Goal: Task Accomplishment & Management: Manage account settings

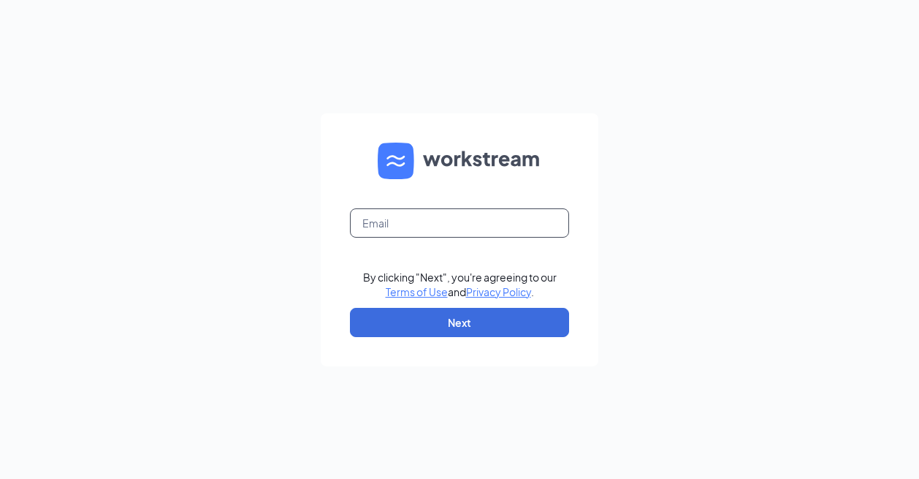
click at [483, 232] on input "text" at bounding box center [459, 222] width 219 height 29
click at [463, 213] on input "text" at bounding box center [459, 222] width 219 height 29
type input "1525@internal-email.com"
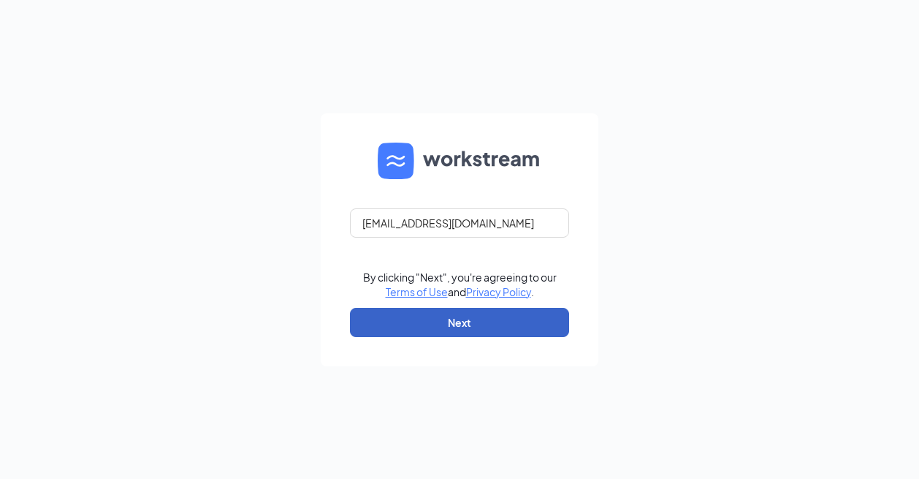
click at [473, 319] on button "Next" at bounding box center [459, 322] width 219 height 29
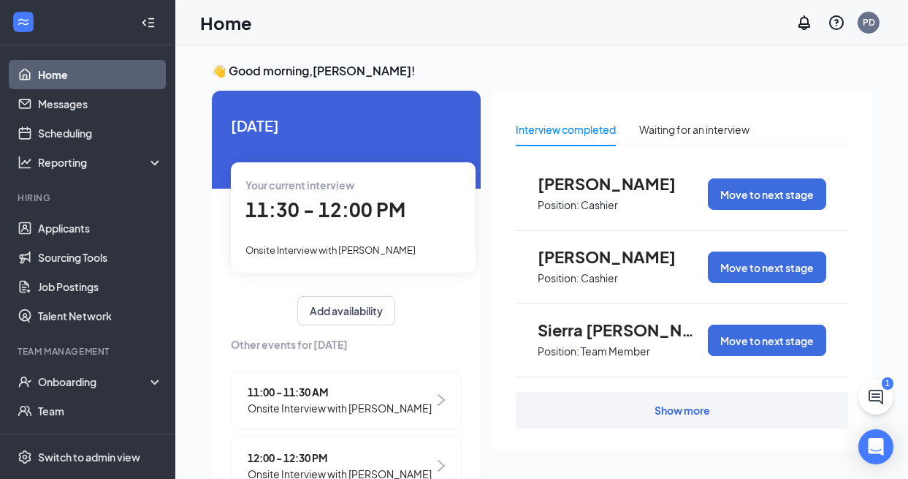
click at [365, 245] on span "Onsite Interview with [PERSON_NAME]" at bounding box center [330, 250] width 170 height 12
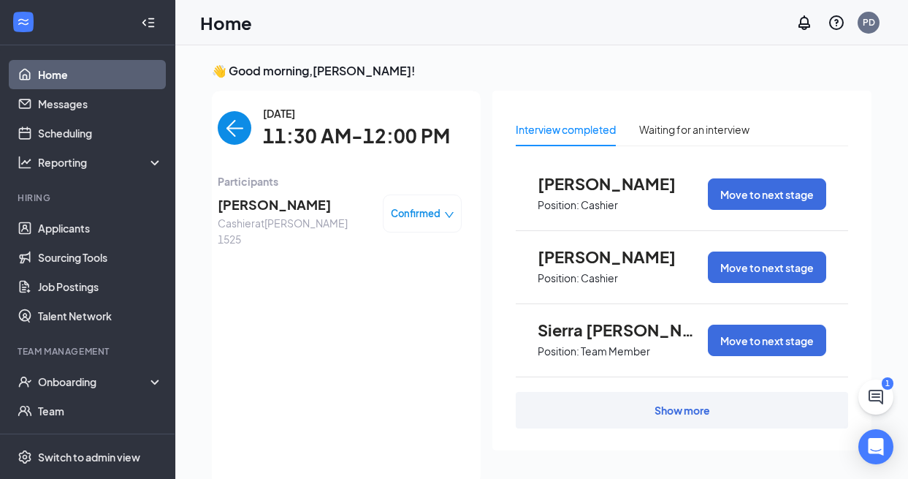
scroll to position [6, 0]
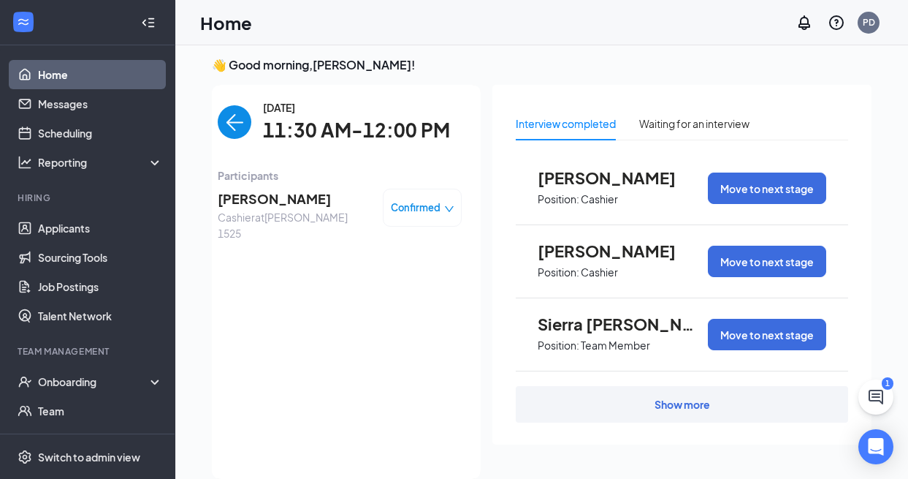
click at [233, 198] on span "[PERSON_NAME]" at bounding box center [294, 198] width 153 height 20
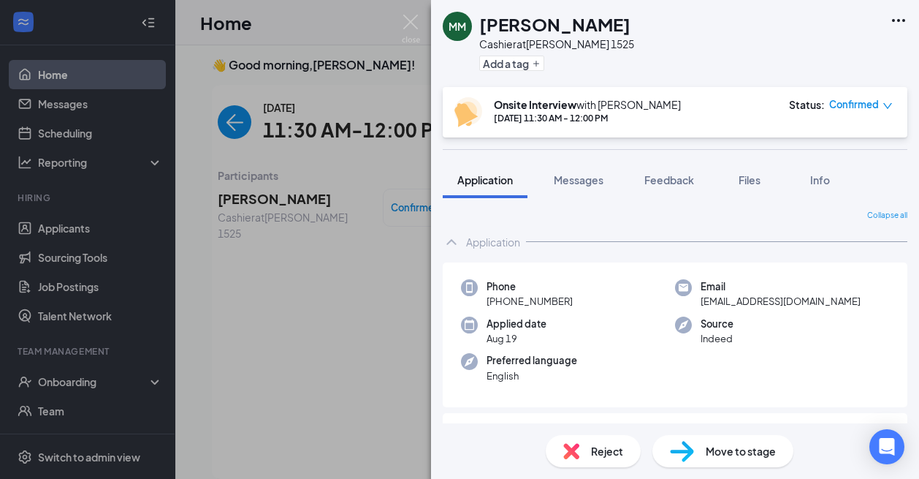
click at [737, 457] on span "Move to stage" at bounding box center [741, 451] width 70 height 16
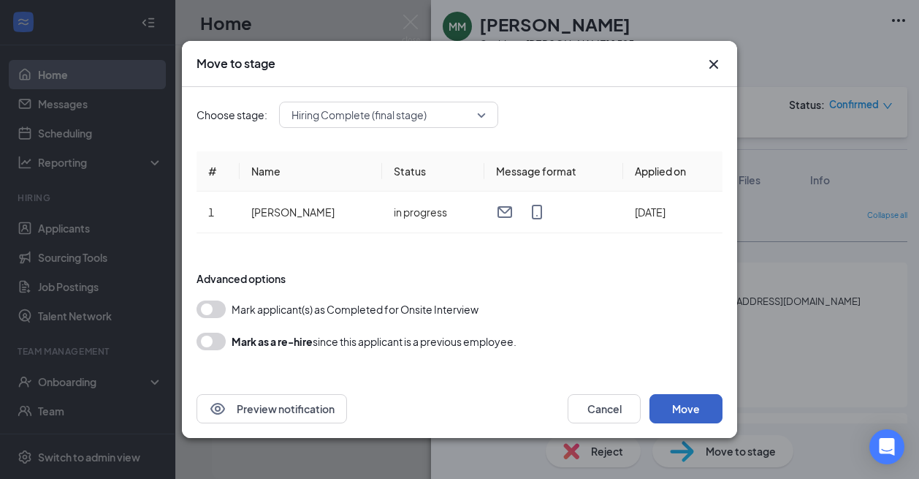
click at [705, 405] on button "Move" at bounding box center [685, 408] width 73 height 29
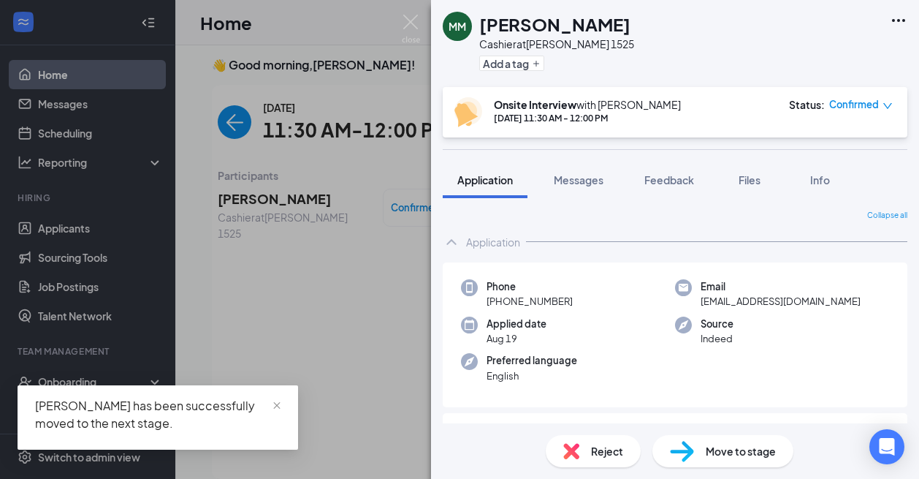
click at [321, 332] on div "MM [PERSON_NAME] at [PERSON_NAME] 1525 Add a tag Onsite Interview with [PERSON_…" at bounding box center [459, 239] width 919 height 479
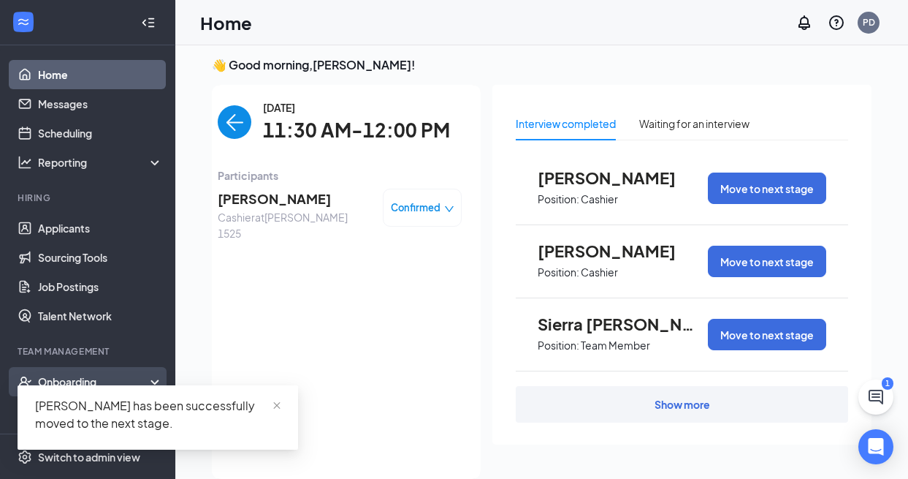
click at [79, 376] on div "Onboarding" at bounding box center [94, 381] width 113 height 15
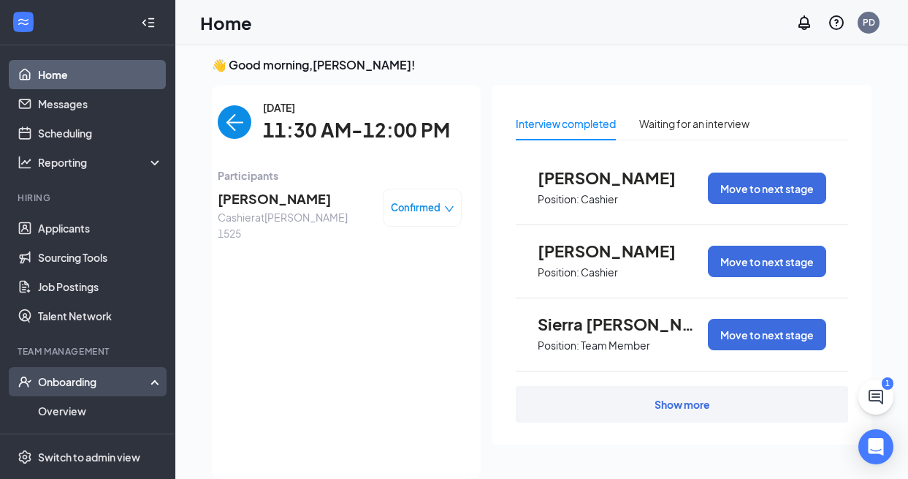
click at [83, 387] on div "Onboarding" at bounding box center [94, 381] width 113 height 15
click at [75, 387] on div "Onboarding" at bounding box center [94, 381] width 113 height 15
click at [75, 403] on link "Overview" at bounding box center [100, 410] width 125 height 29
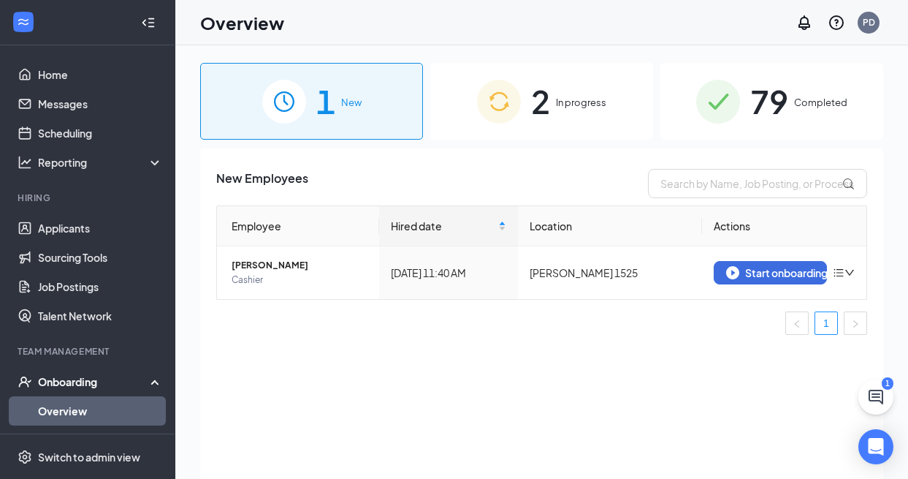
click at [565, 86] on div "2 In progress" at bounding box center [541, 101] width 223 height 77
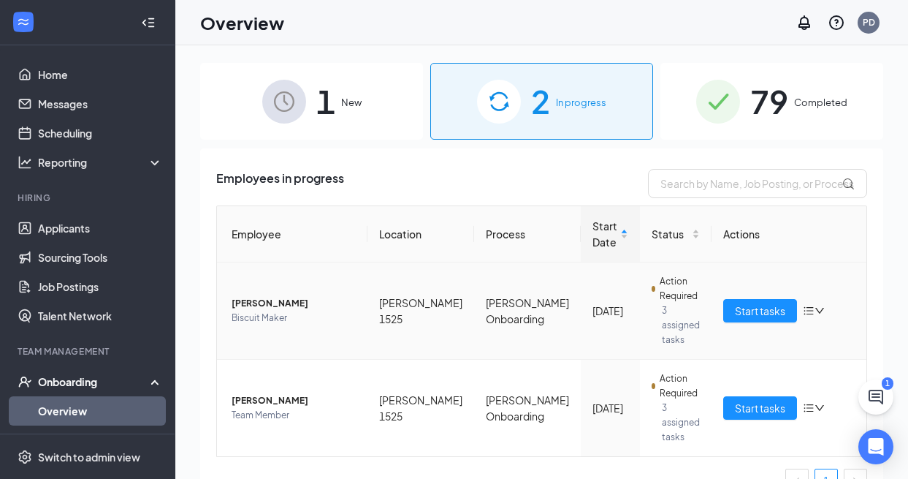
click at [815, 308] on icon "down" at bounding box center [820, 310] width 10 height 10
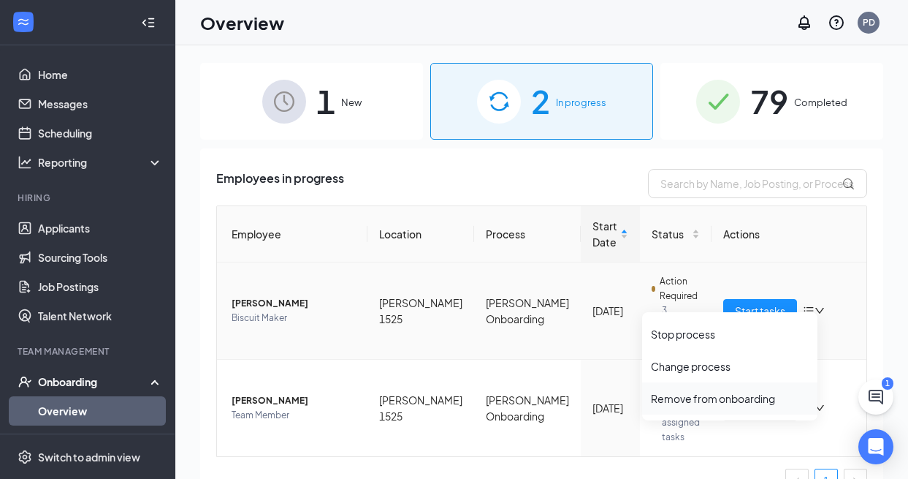
click at [717, 396] on div "Remove from onboarding" at bounding box center [730, 398] width 158 height 15
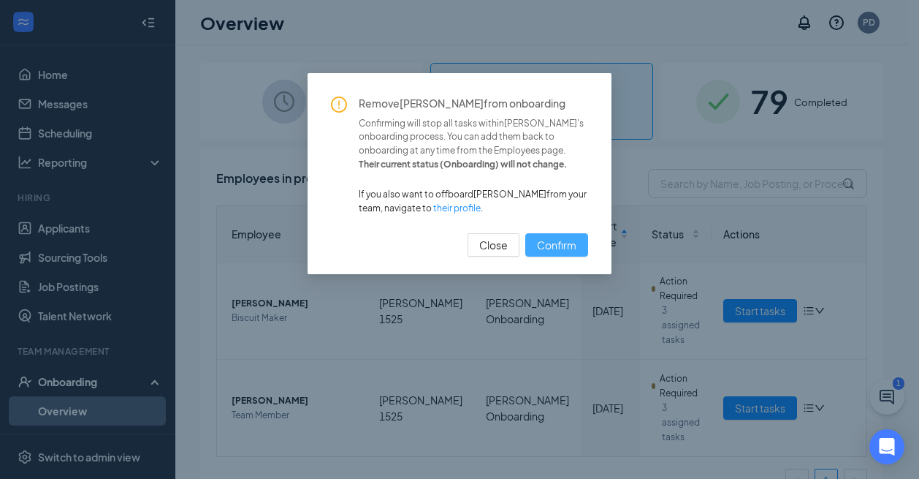
click at [574, 243] on span "Confirm" at bounding box center [556, 245] width 39 height 16
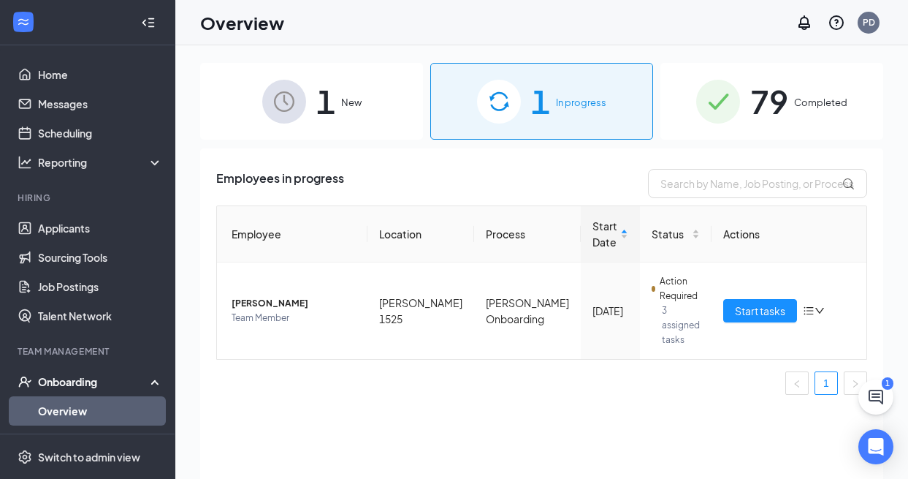
click at [332, 99] on span "1" at bounding box center [325, 101] width 19 height 50
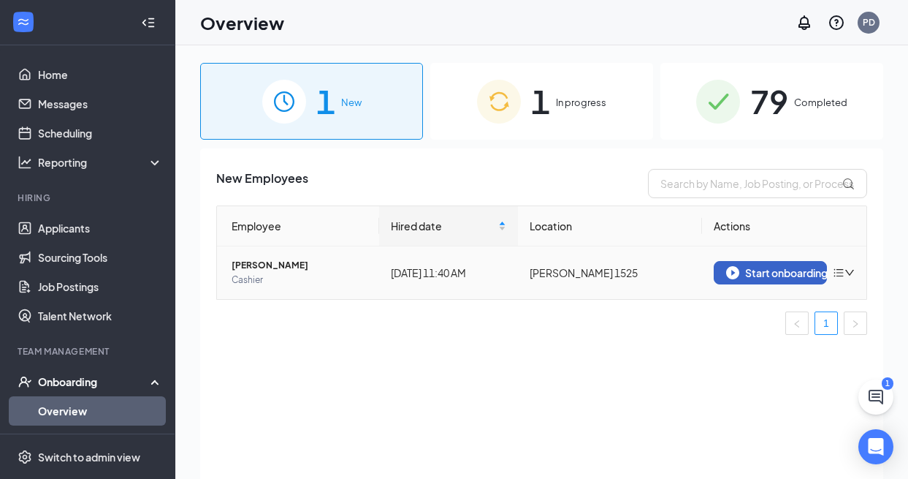
click at [770, 283] on button "Start onboarding" at bounding box center [770, 272] width 113 height 23
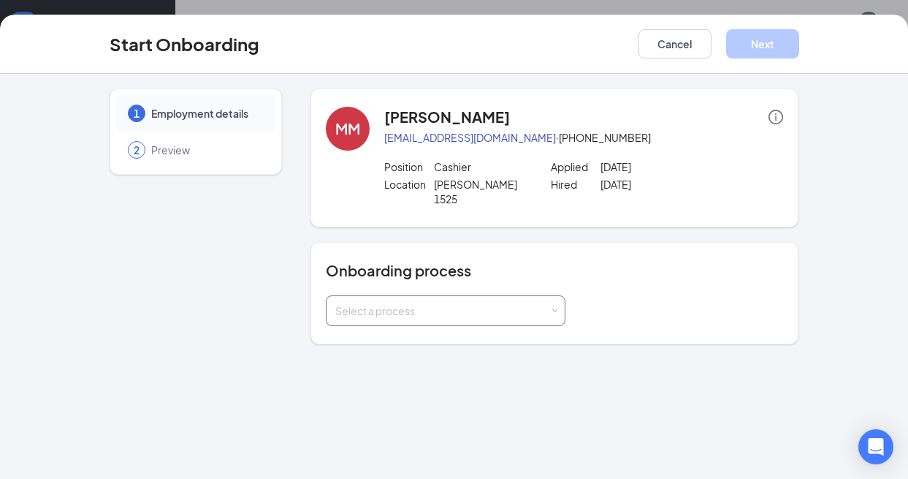
click at [445, 296] on div "Select a process" at bounding box center [445, 310] width 221 height 29
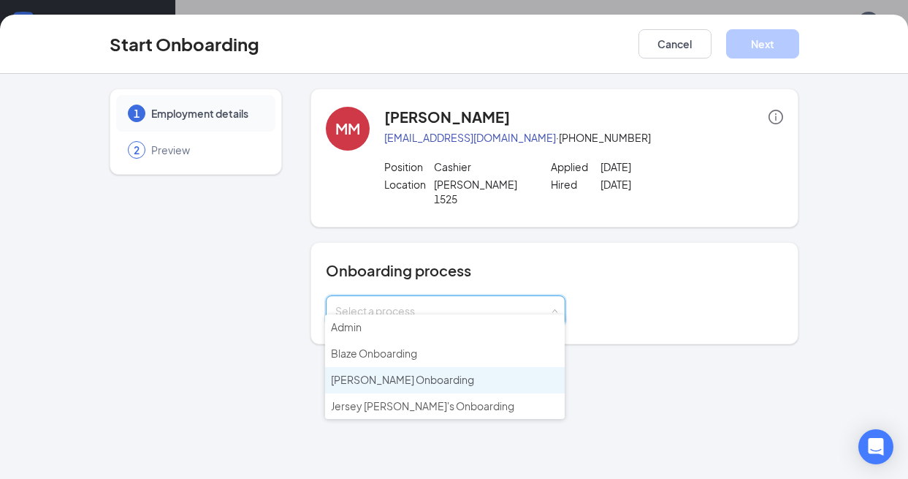
click at [421, 376] on span "[PERSON_NAME] Onboarding" at bounding box center [402, 379] width 143 height 13
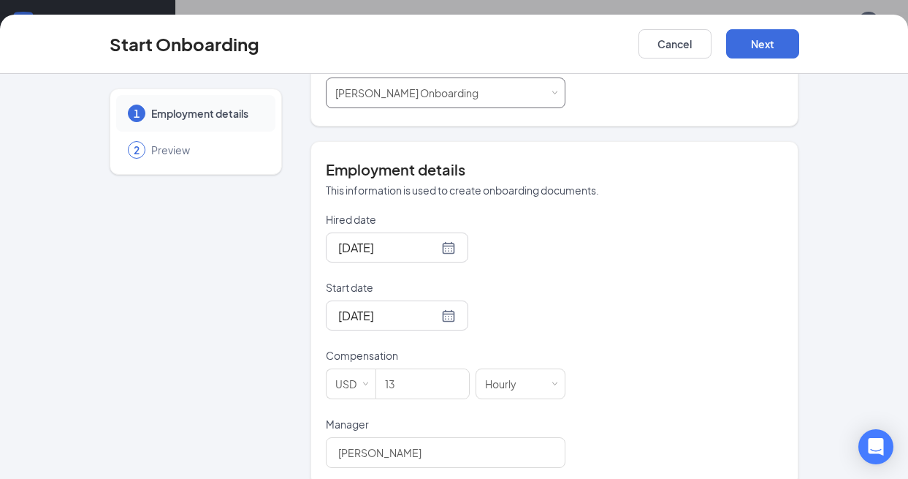
scroll to position [219, 0]
click at [417, 367] on input "13" at bounding box center [422, 381] width 93 height 29
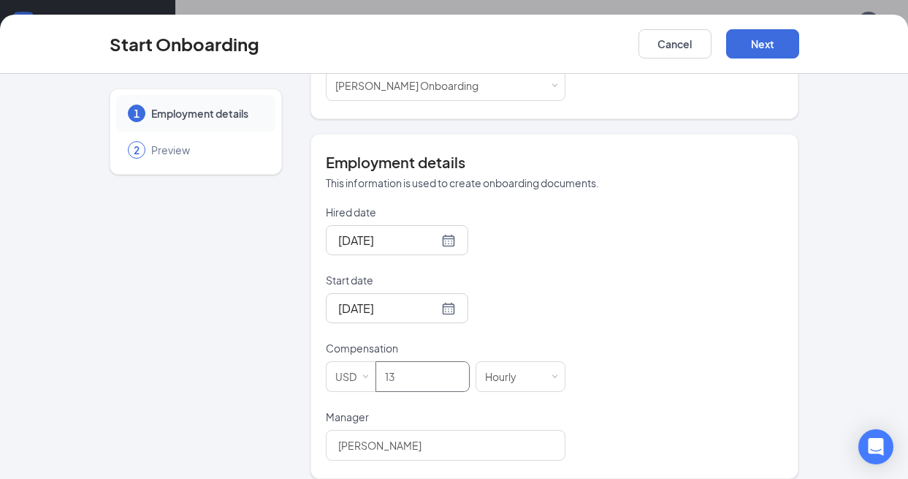
scroll to position [66, 0]
click at [758, 41] on button "Next" at bounding box center [762, 43] width 73 height 29
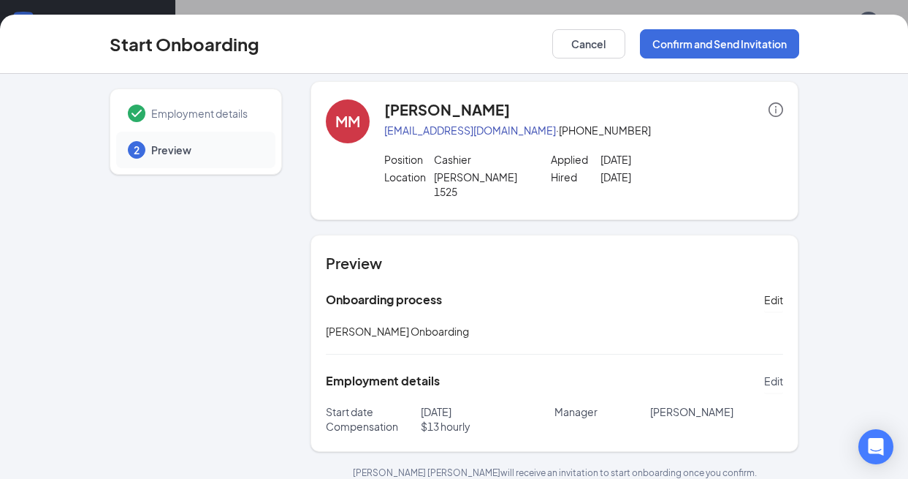
click at [764, 373] on span "Edit" at bounding box center [773, 380] width 19 height 15
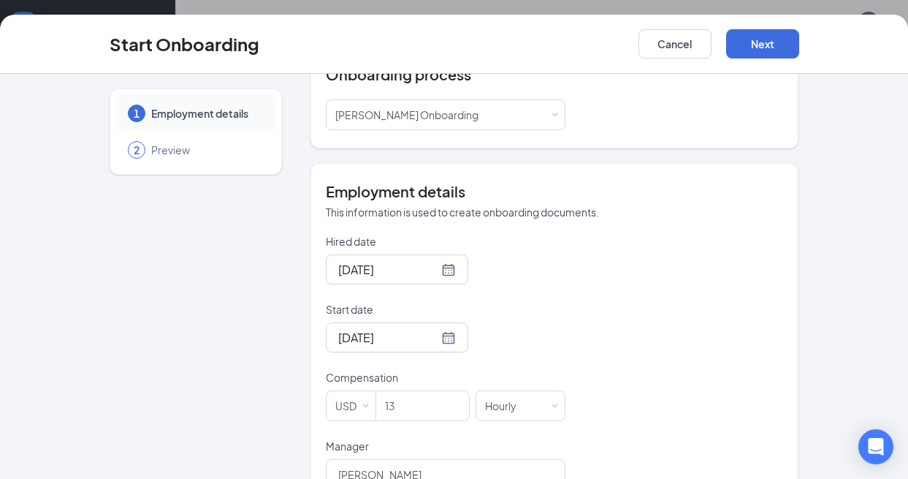
scroll to position [225, 0]
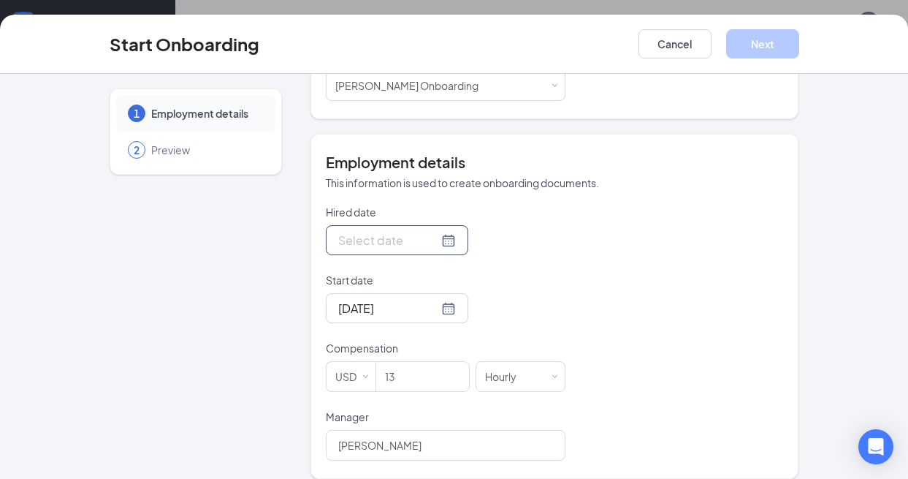
click at [435, 231] on div at bounding box center [397, 240] width 118 height 18
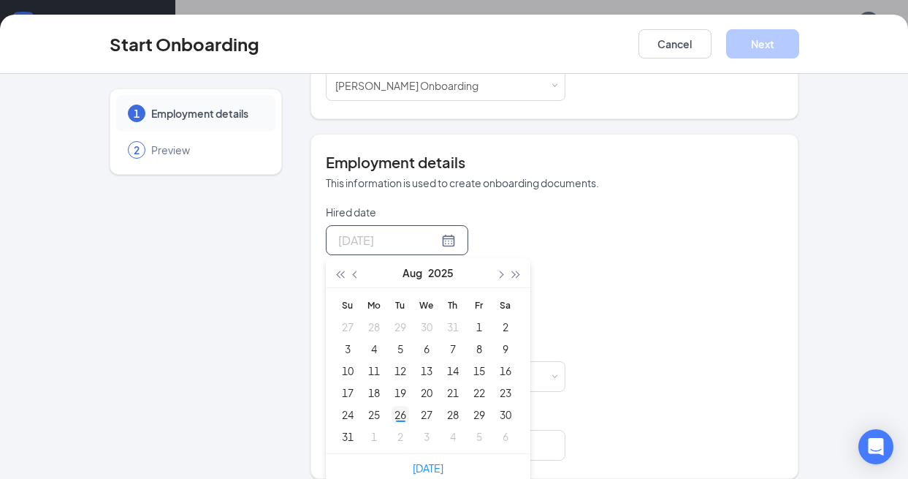
type input "[DATE]"
click at [395, 405] on div "26" at bounding box center [401, 414] width 18 height 18
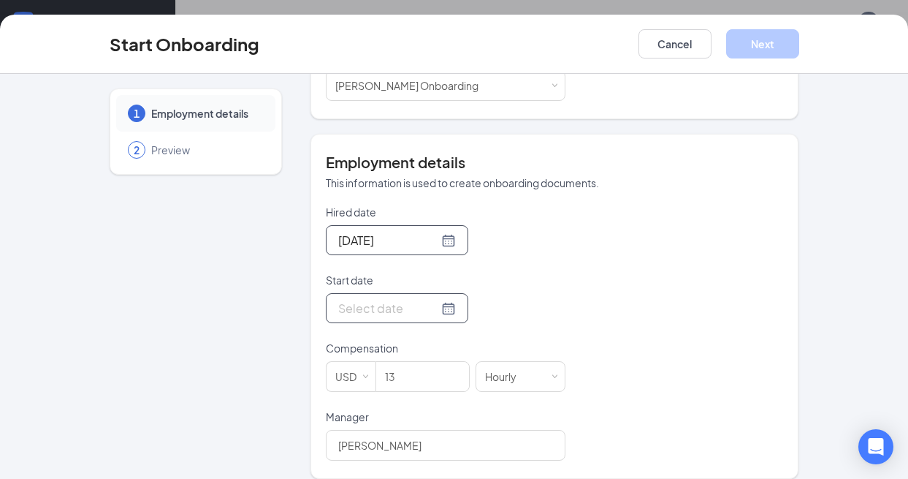
click at [427, 302] on div at bounding box center [397, 308] width 118 height 18
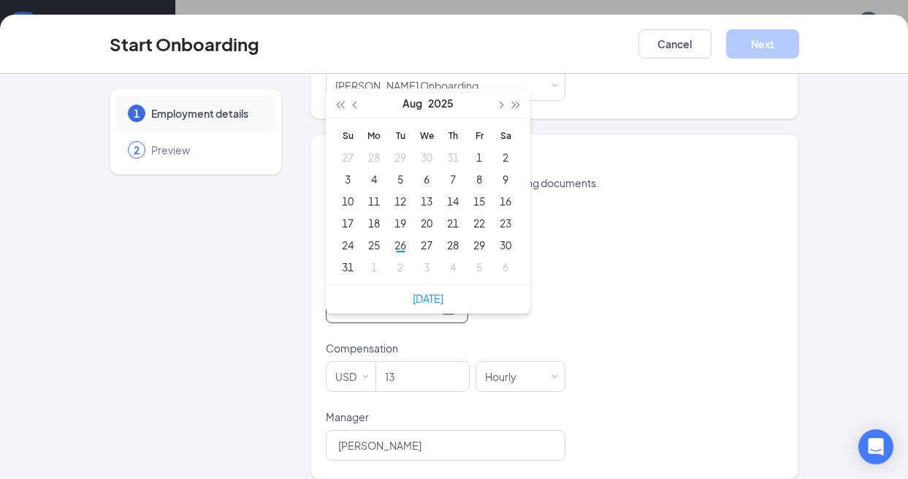
click at [431, 297] on div "[DATE]" at bounding box center [428, 297] width 205 height 29
type input "[DATE]"
click at [492, 88] on button "button" at bounding box center [500, 102] width 16 height 29
type input "[DATE]"
click at [446, 148] on div "4" at bounding box center [453, 157] width 18 height 18
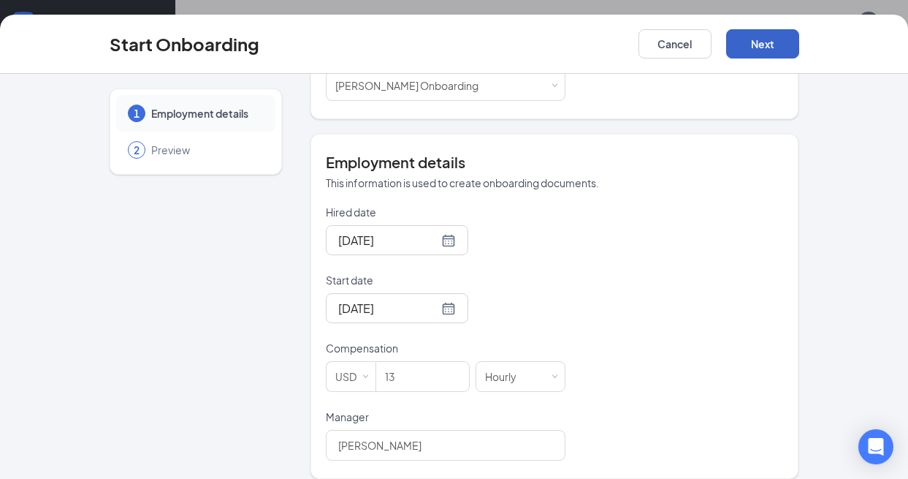
click at [770, 49] on button "Next" at bounding box center [762, 43] width 73 height 29
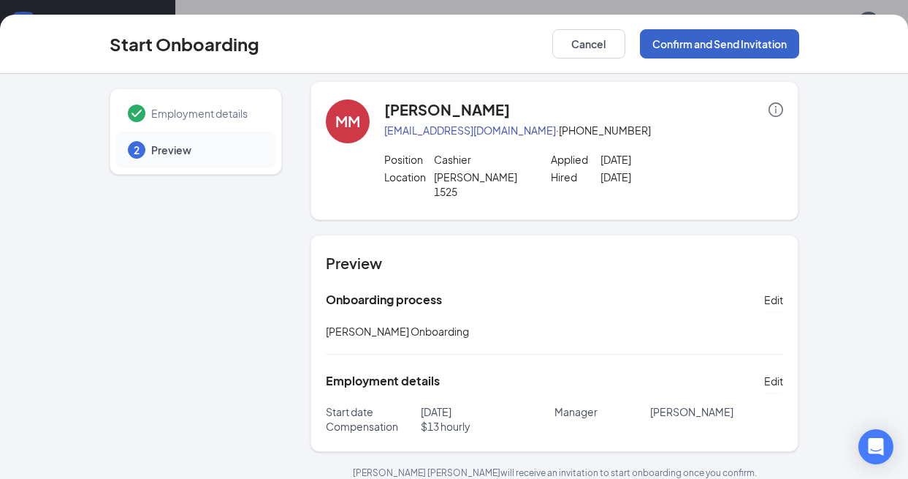
click at [720, 37] on button "Confirm and Send Invitation" at bounding box center [719, 43] width 159 height 29
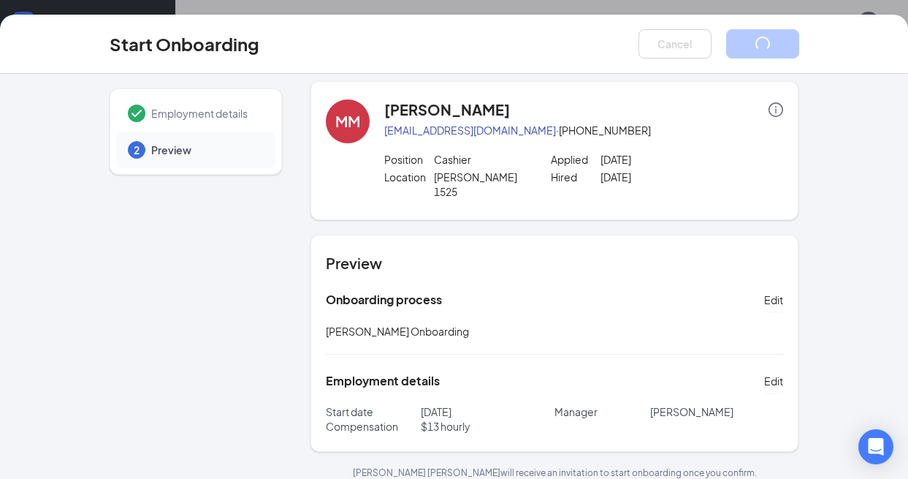
scroll to position [0, 0]
